Goal: Check status

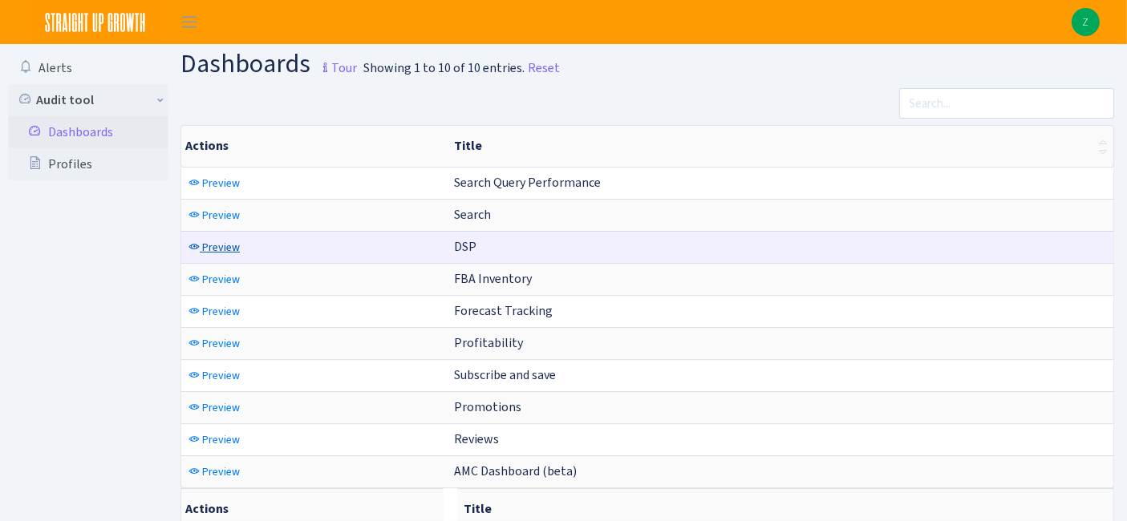
click at [225, 246] on span "Preview" at bounding box center [221, 247] width 38 height 15
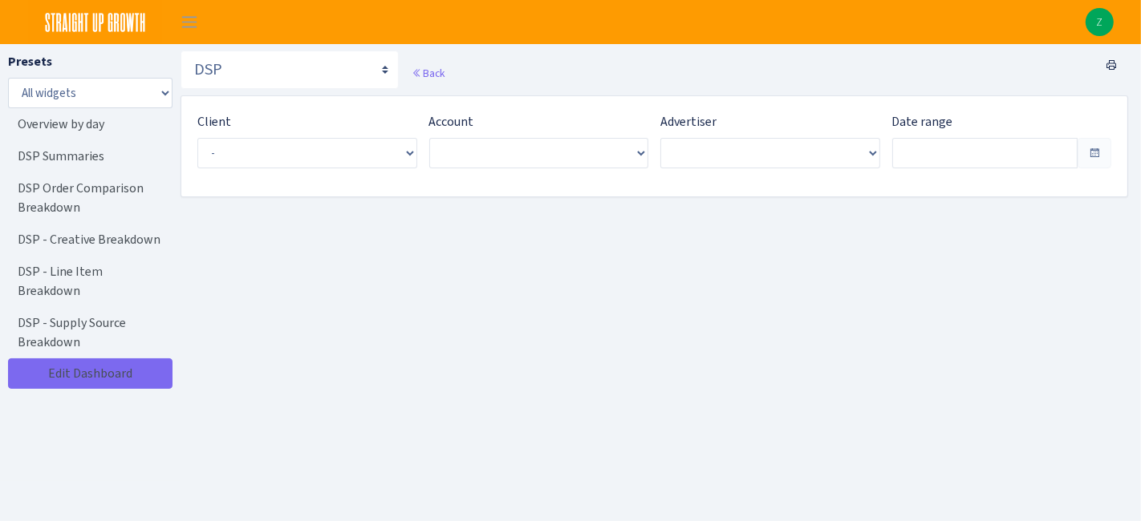
type input "Aug 20, 2025 - Sep 18, 2025"
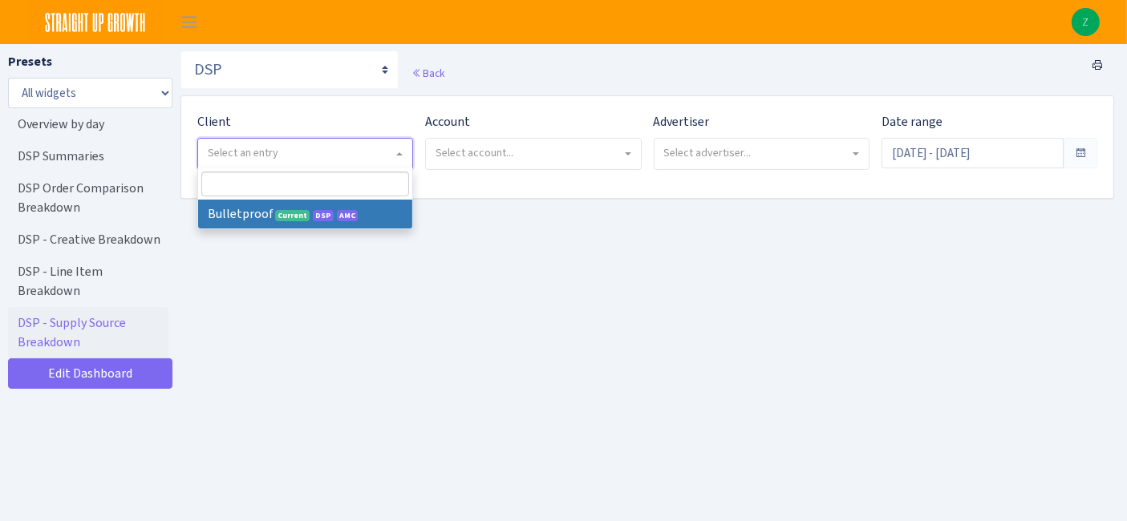
click at [294, 140] on span "Select an entry" at bounding box center [305, 154] width 214 height 30
select select "409"
select select
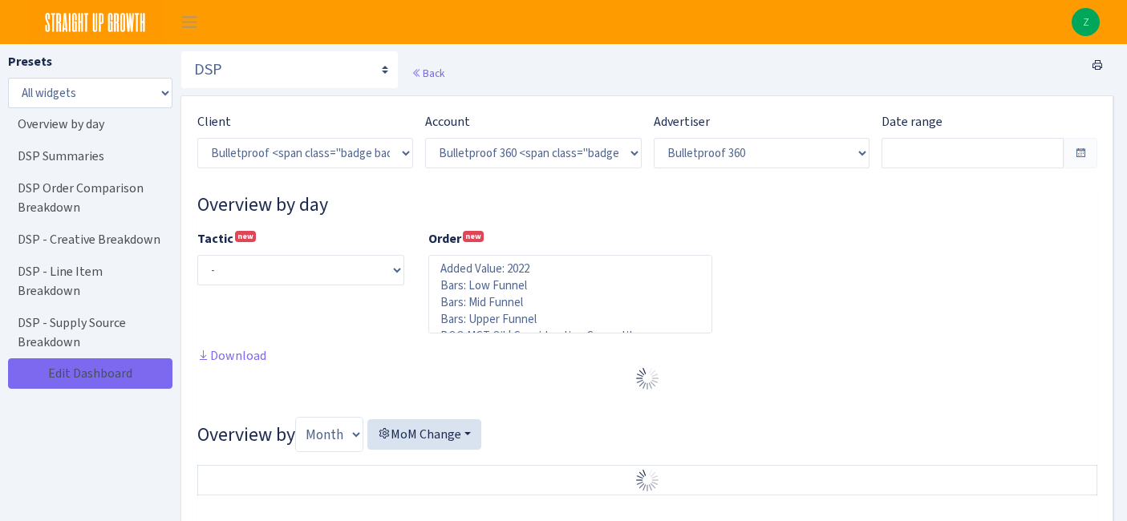
select select "3235730245795869"
select select "2888625790301"
select select
click at [956, 154] on input "text" at bounding box center [973, 153] width 182 height 30
type input "[DATE] - [DATE]"
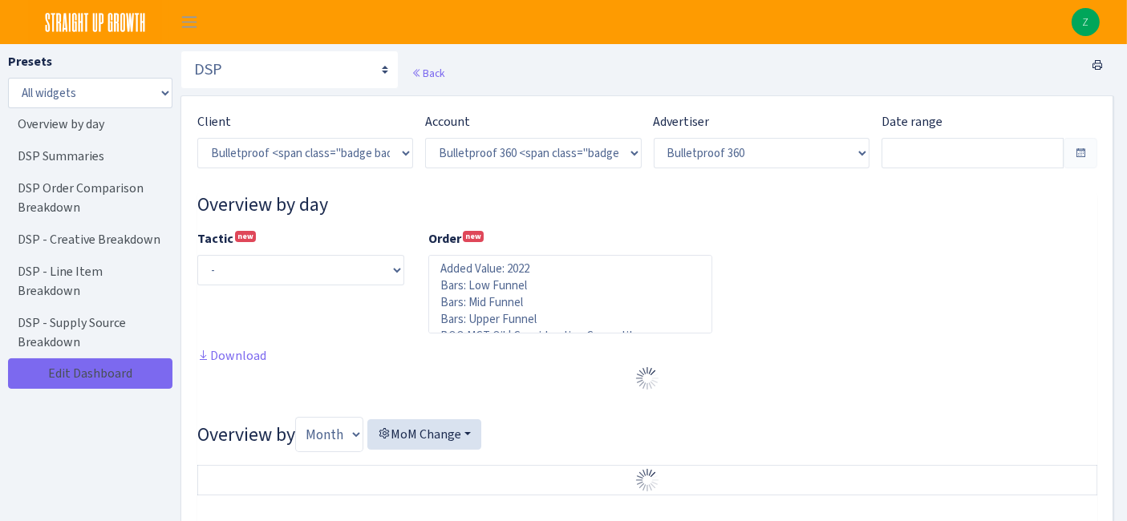
type input "[DATE] - [DATE]"
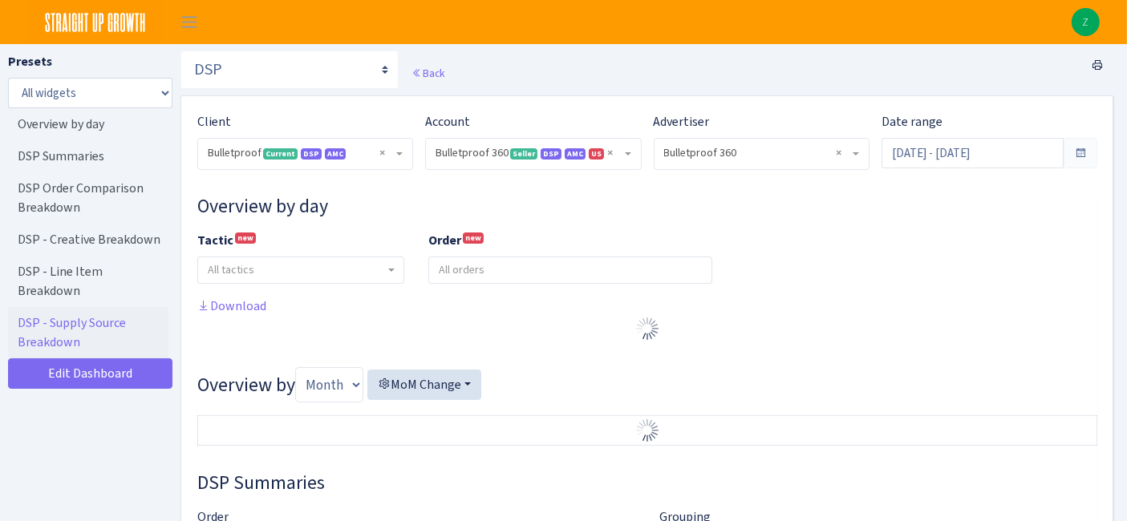
click at [995, 157] on input "Aug 23, 2025 - Sep 21, 2025" at bounding box center [973, 153] width 182 height 30
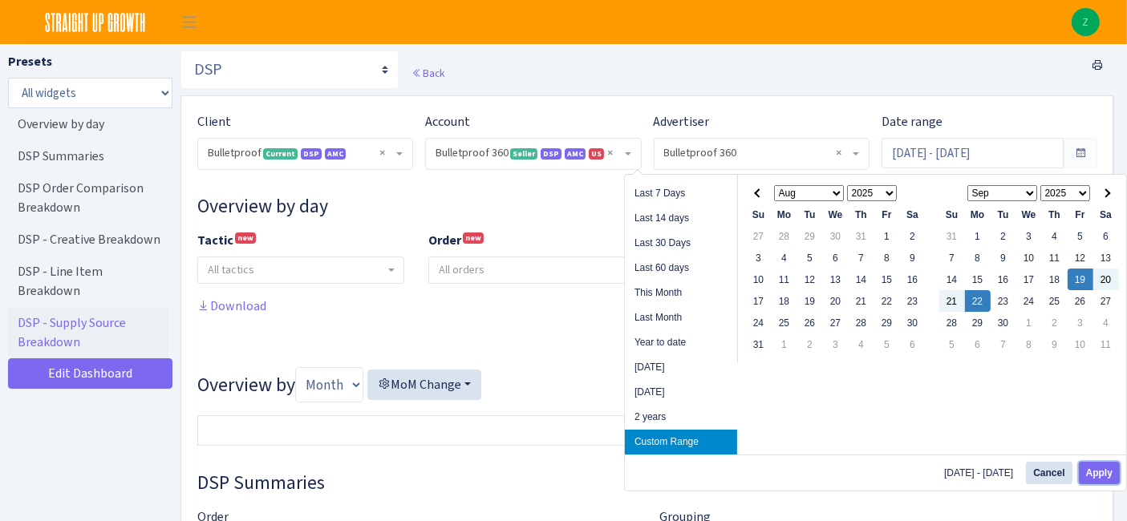
click at [1095, 468] on button "Apply" at bounding box center [1099, 473] width 41 height 22
type input "Sep 19, 2025 - Sep 22, 2025"
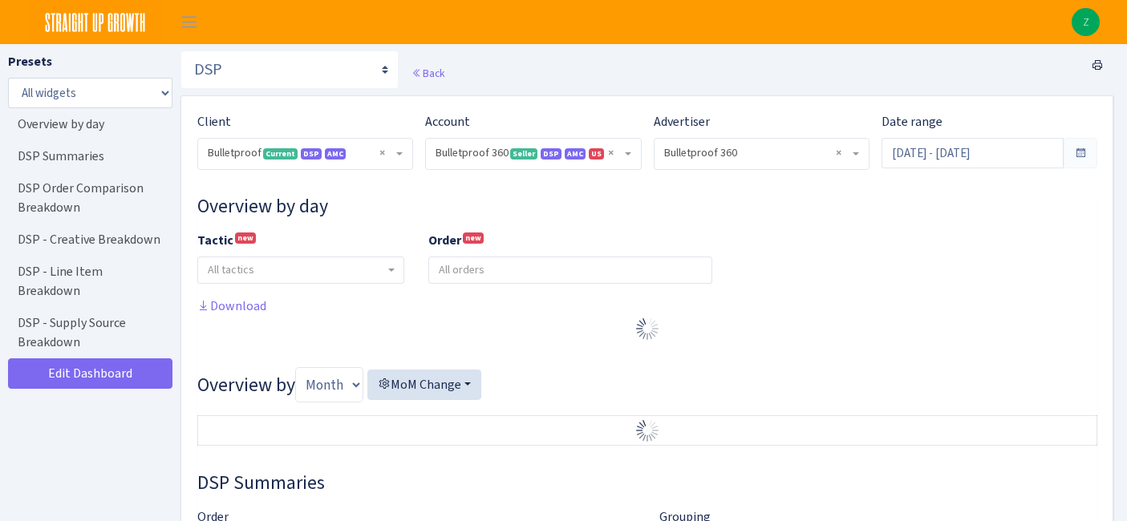
select select "3235730245795869"
select select "2888625790301"
select select
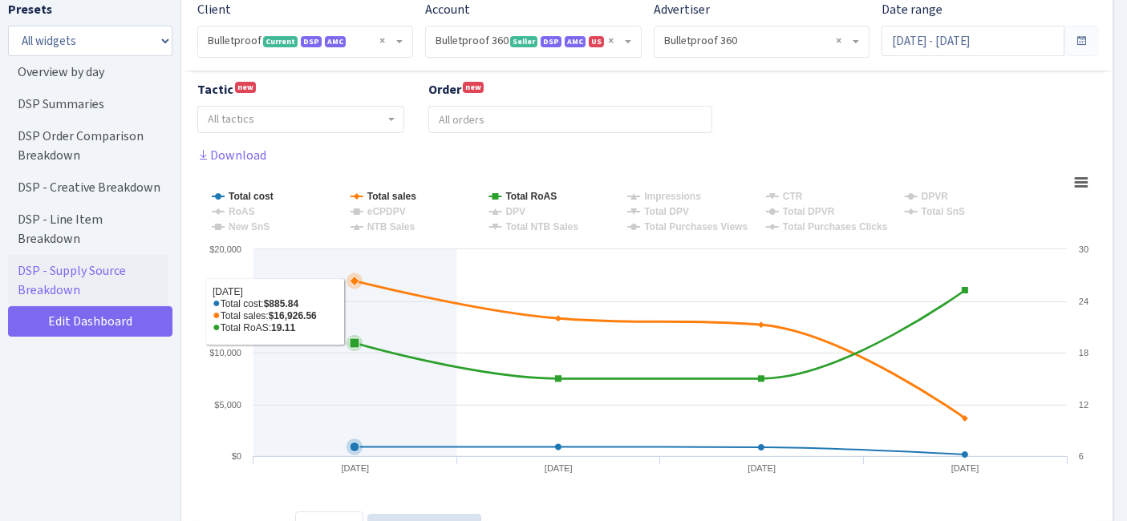
scroll to position [178, 0]
